Goal: Transaction & Acquisition: Purchase product/service

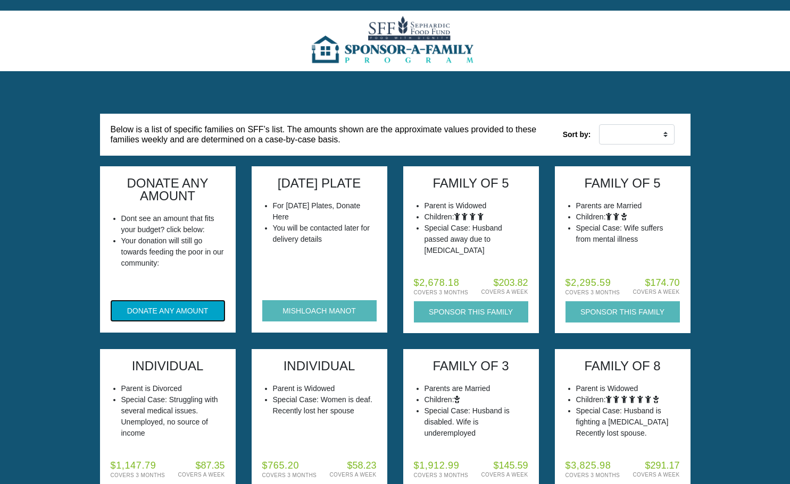
click at [191, 313] on button "DONATE ANY AMOUNT" at bounding box center [168, 310] width 114 height 21
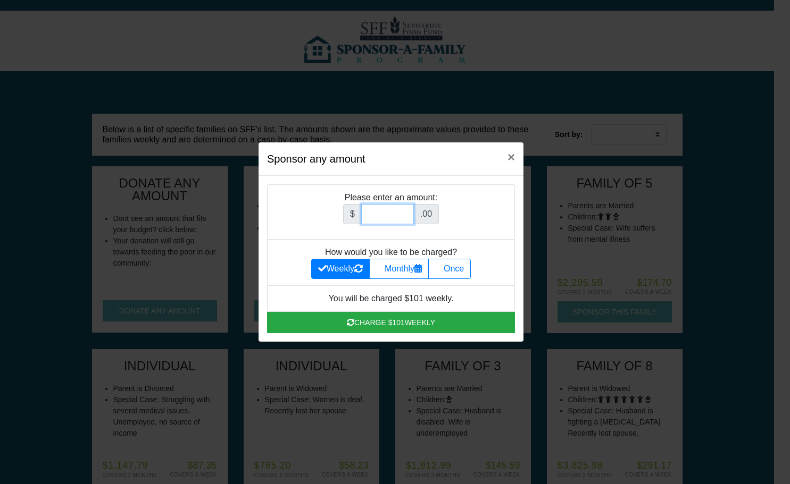
click at [401, 217] on input "Amount (to the nearest dollar)" at bounding box center [387, 214] width 53 height 20
type input "100"
click at [456, 273] on label "Once" at bounding box center [449, 269] width 43 height 20
click at [442, 270] on input "Once" at bounding box center [438, 266] width 7 height 7
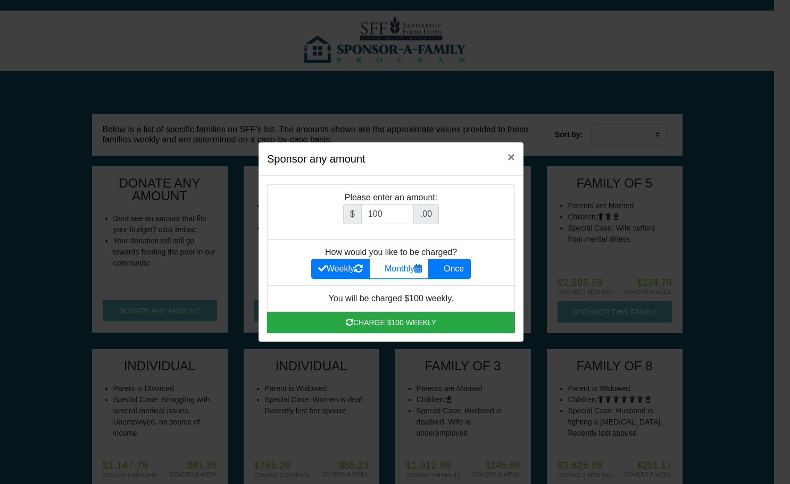
radio input "true"
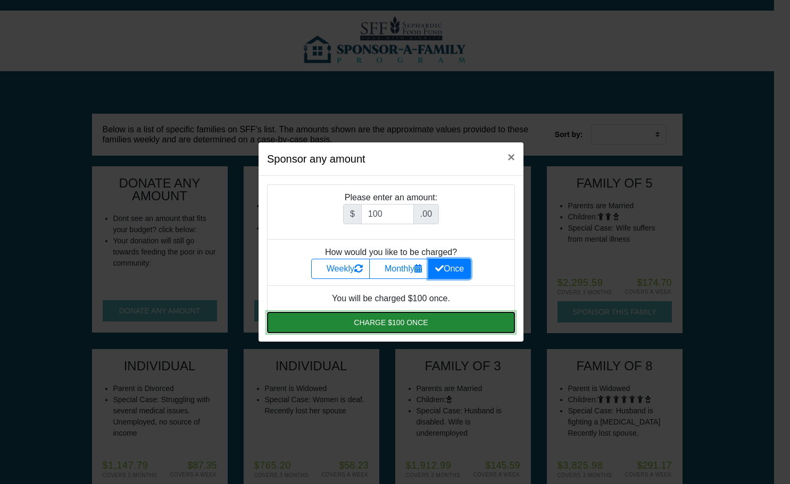
click at [409, 327] on button "Charge $100 once" at bounding box center [391, 322] width 248 height 21
